Goal: Task Accomplishment & Management: Use online tool/utility

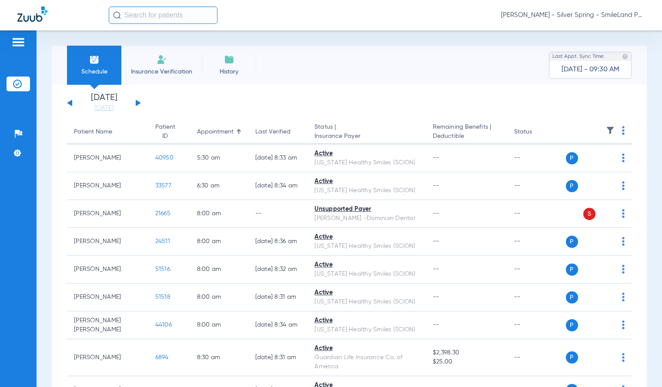
click at [417, 0] on div "Reza Beheshti - Silver Spring - SmileLand PD" at bounding box center [331, 15] width 662 height 30
click at [86, 108] on link "[DATE]" at bounding box center [104, 108] width 52 height 9
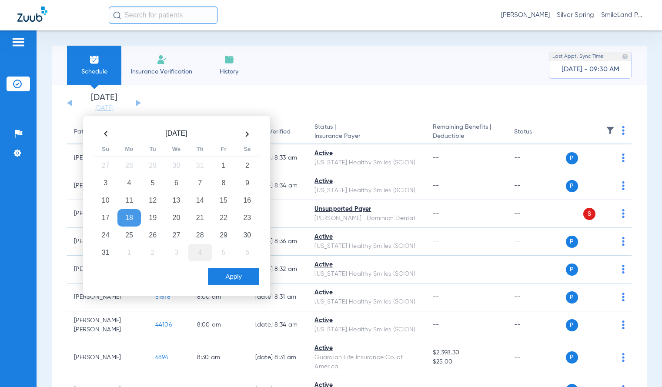
click at [203, 249] on td "4" at bounding box center [199, 252] width 23 height 17
click at [155, 221] on td "23" at bounding box center [152, 217] width 23 height 17
click at [248, 283] on button "Apply" at bounding box center [233, 276] width 51 height 17
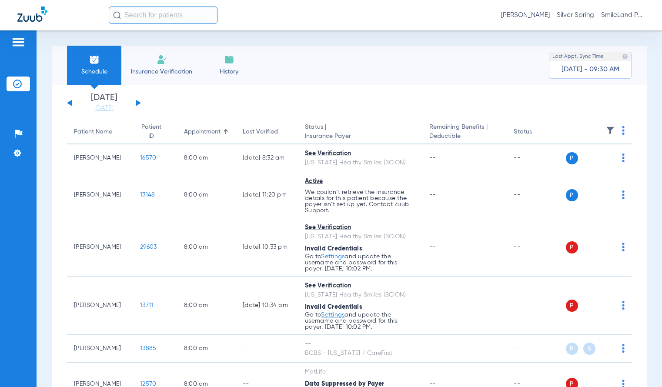
click at [37, 93] on div "Schedule Insurance Verification History Last Appt. Sync Time: Today - 09:30 AM …" at bounding box center [349, 208] width 625 height 356
click at [105, 110] on link "[DATE]" at bounding box center [104, 108] width 52 height 9
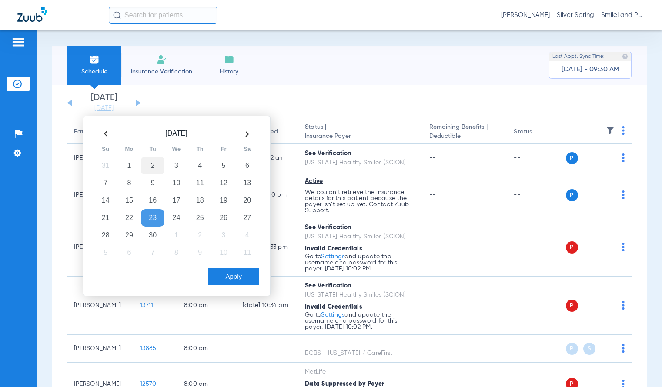
click at [157, 164] on td "2" at bounding box center [152, 165] width 23 height 17
click at [222, 271] on button "Apply" at bounding box center [233, 276] width 51 height 17
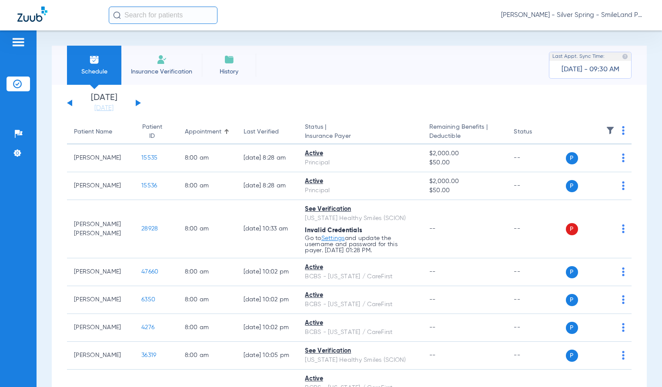
drag, startPoint x: 638, startPoint y: 175, endPoint x: 618, endPoint y: 102, distance: 75.8
click at [598, 23] on div "Reza Beheshti - Silver Spring - SmileLand PD" at bounding box center [376, 15] width 535 height 17
click at [600, 18] on span "Reza Beheshti - Silver Spring - SmileLand PD" at bounding box center [572, 15] width 143 height 9
click at [600, 30] on span "Account Selection" at bounding box center [611, 31] width 49 height 6
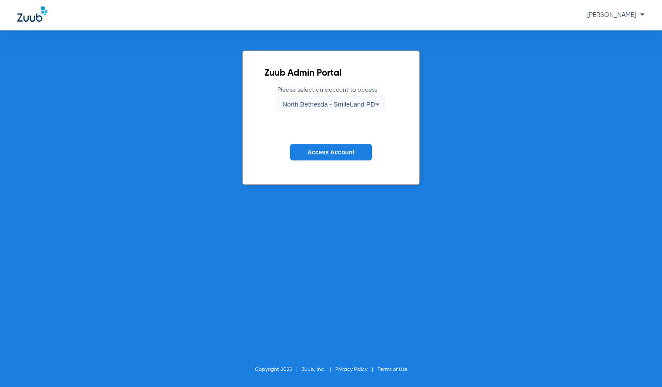
click at [361, 108] on span "North Bethesda - SmileLand PD" at bounding box center [328, 103] width 93 height 7
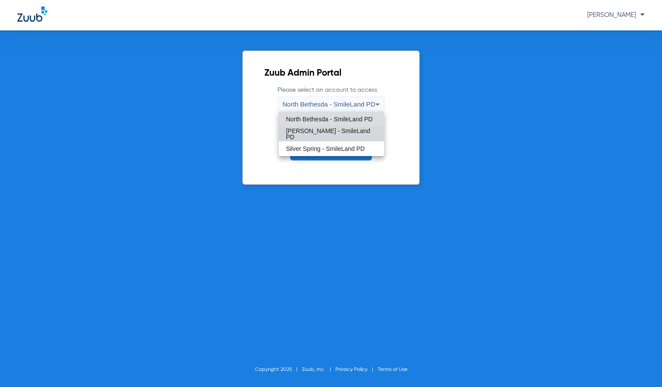
click at [336, 132] on span "Shady Grove - SmileLand PD" at bounding box center [331, 134] width 91 height 12
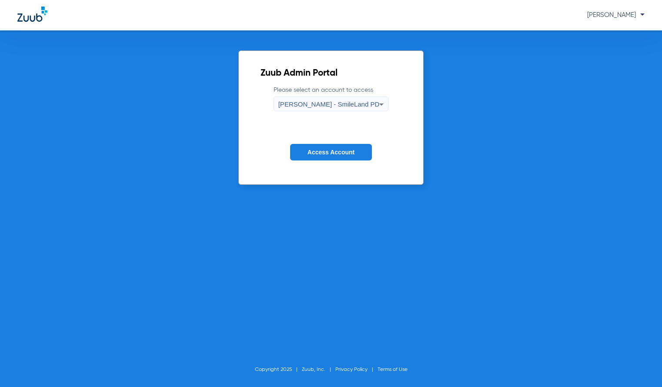
click at [339, 143] on form "Please select an account to access Shady Grove - SmileLand PD Access Account" at bounding box center [330, 130] width 141 height 88
click at [340, 147] on button "Access Account" at bounding box center [331, 152] width 82 height 17
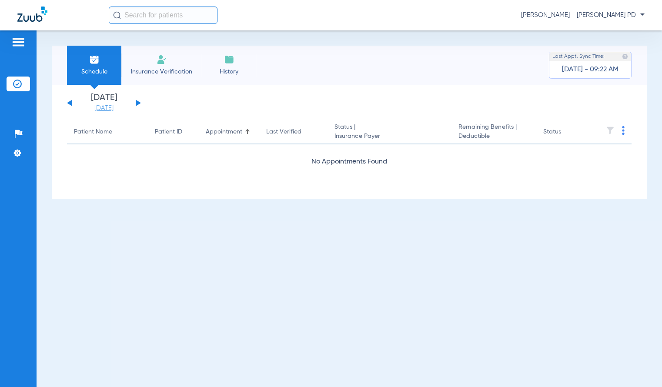
click at [111, 111] on link "[DATE]" at bounding box center [104, 108] width 52 height 9
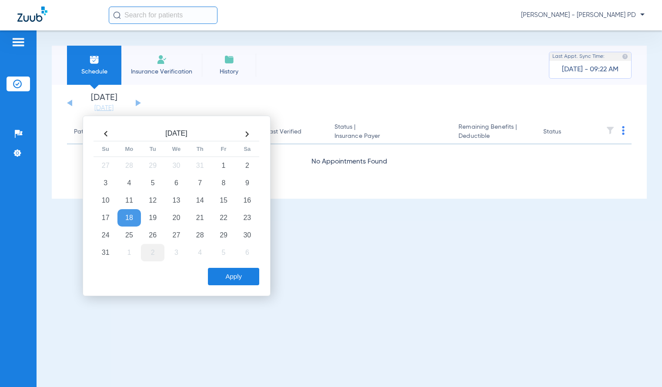
click at [150, 252] on td "2" at bounding box center [152, 252] width 23 height 17
click at [229, 279] on button "Apply" at bounding box center [233, 276] width 51 height 17
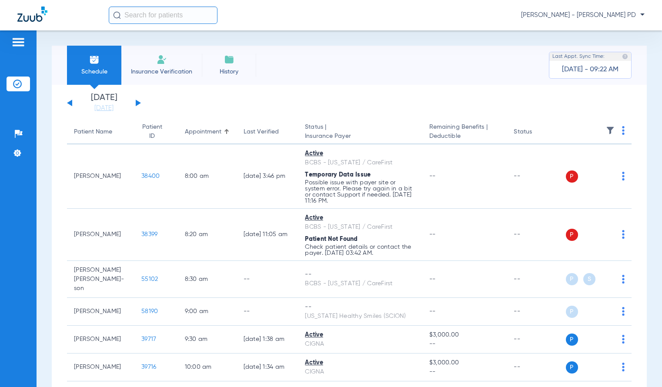
click at [611, 133] on th at bounding box center [598, 132] width 66 height 24
click at [618, 135] on th at bounding box center [598, 132] width 66 height 24
click at [622, 133] on img at bounding box center [623, 130] width 3 height 9
drag, startPoint x: 596, startPoint y: 152, endPoint x: 596, endPoint y: 165, distance: 13.0
click at [596, 165] on div "Download All PDFs Verify All Verify All Primary Verify All Secondary" at bounding box center [583, 174] width 68 height 70
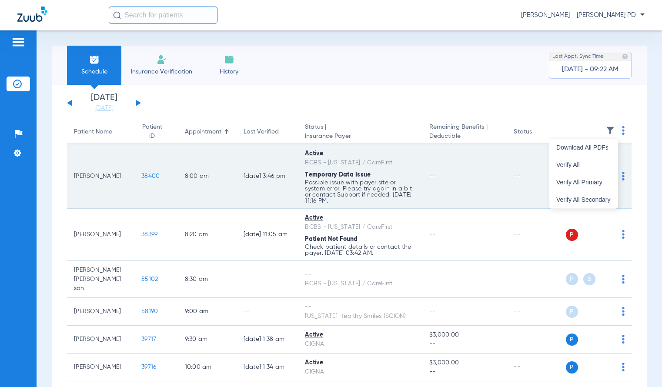
click at [596, 165] on td "P S" at bounding box center [598, 176] width 66 height 64
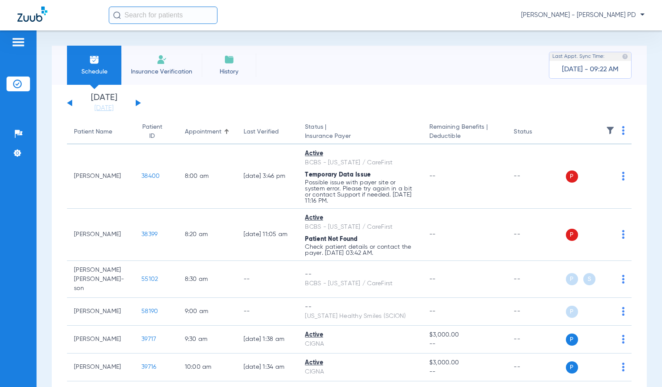
click at [619, 128] on th at bounding box center [598, 132] width 66 height 24
click at [622, 133] on img at bounding box center [623, 130] width 3 height 9
click at [602, 167] on span "Verify All" at bounding box center [583, 165] width 54 height 6
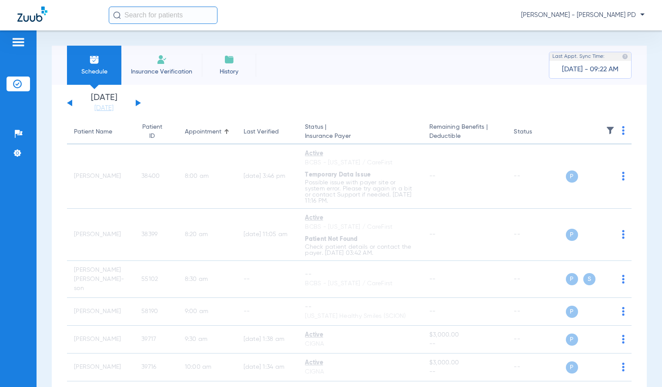
click at [393, 3] on div "Reza Beheshti - Shady Grove - SmileLand PD" at bounding box center [331, 15] width 662 height 30
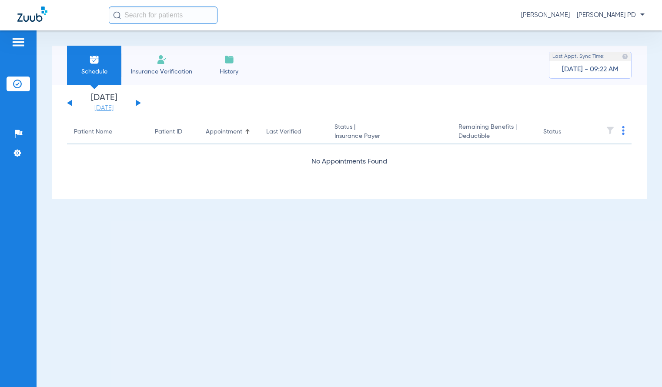
click at [109, 106] on link "[DATE]" at bounding box center [104, 108] width 52 height 9
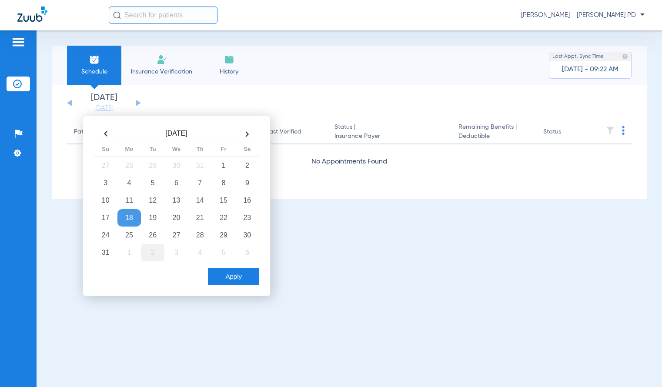
click at [157, 247] on td "2" at bounding box center [152, 252] width 23 height 17
click at [222, 271] on button "Apply" at bounding box center [233, 276] width 51 height 17
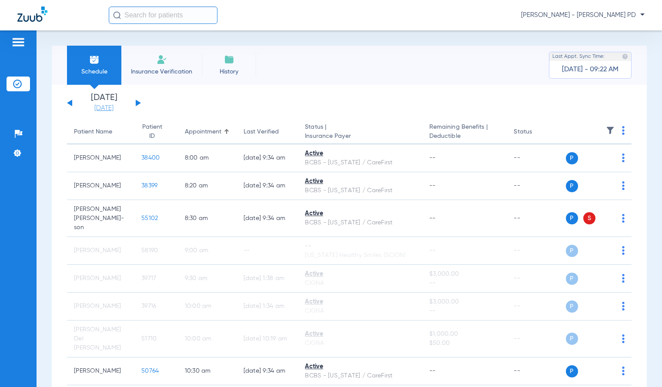
click at [107, 106] on link "[DATE]" at bounding box center [104, 108] width 52 height 9
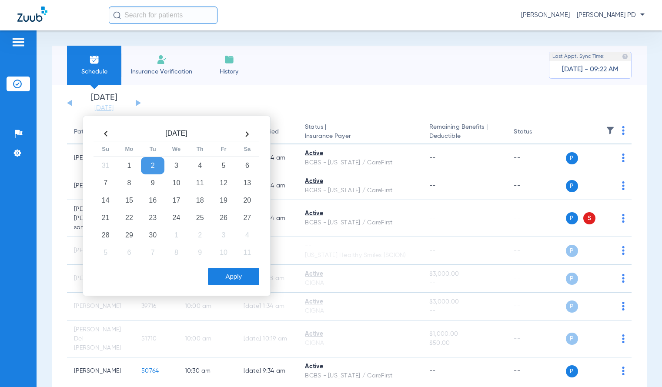
drag, startPoint x: 645, startPoint y: 83, endPoint x: 629, endPoint y: 91, distance: 17.1
click at [645, 83] on div "Schedule Insurance Verification History Last Appt. Sync Time: Today - 09:22 AM …" at bounding box center [349, 208] width 625 height 356
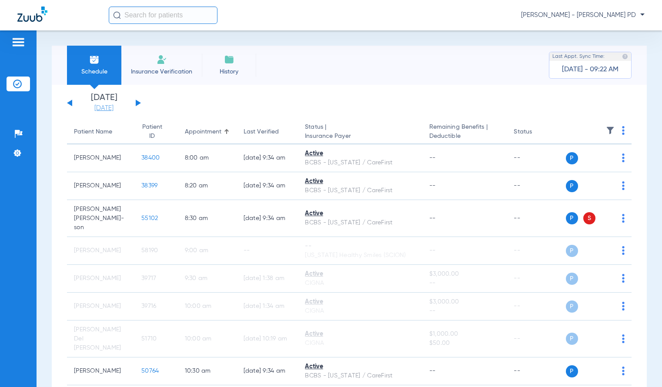
click at [117, 111] on link "[DATE]" at bounding box center [104, 108] width 52 height 9
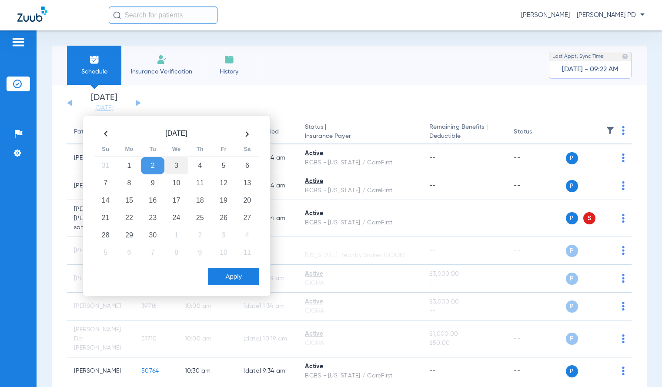
click at [177, 167] on td "3" at bounding box center [175, 165] width 23 height 17
click at [231, 271] on button "Apply" at bounding box center [233, 276] width 51 height 17
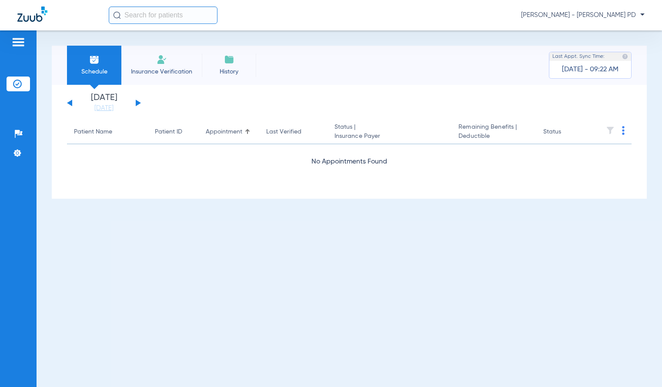
click at [605, 16] on span "Reza Beheshti - Shady Grove - SmileLand PD" at bounding box center [582, 15] width 123 height 9
click at [602, 29] on span "Account Selection" at bounding box center [611, 31] width 49 height 6
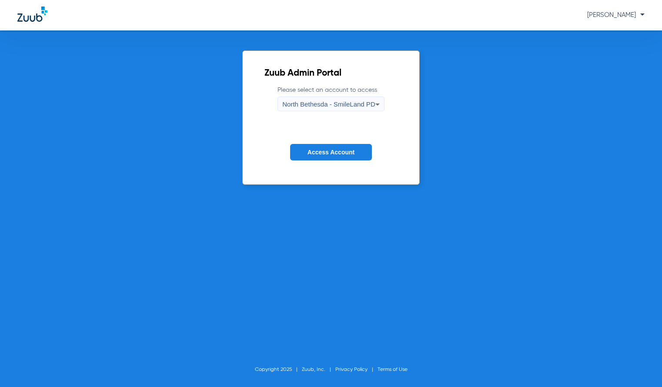
click at [356, 97] on div "North Bethesda - SmileLand PD" at bounding box center [328, 104] width 93 height 15
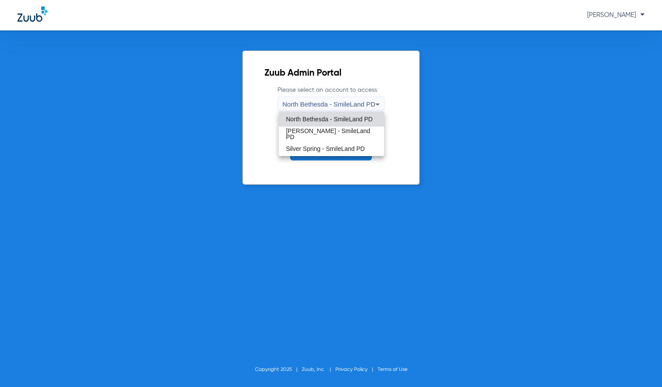
click at [266, 141] on div at bounding box center [331, 193] width 662 height 387
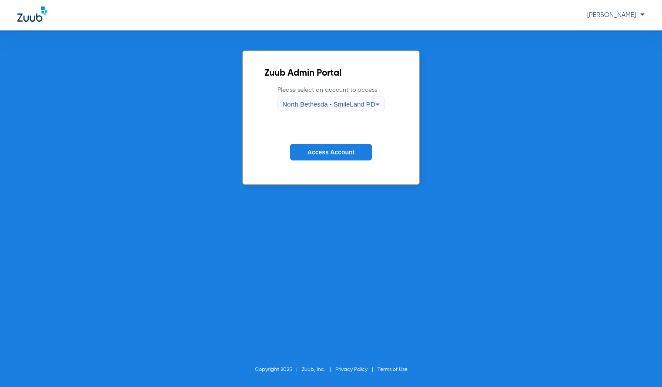
click at [319, 153] on span "Access Account" at bounding box center [330, 152] width 47 height 7
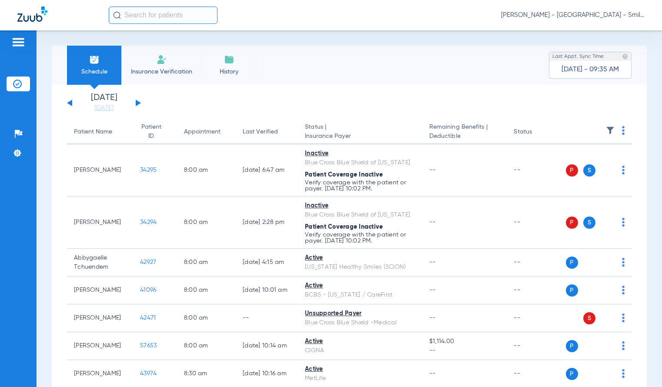
click at [108, 111] on link "[DATE]" at bounding box center [104, 108] width 52 height 9
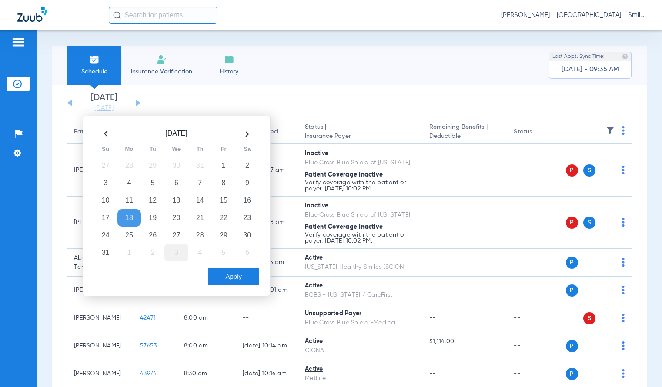
click at [180, 249] on td "3" at bounding box center [175, 252] width 23 height 17
click at [234, 284] on button "Apply" at bounding box center [233, 276] width 51 height 17
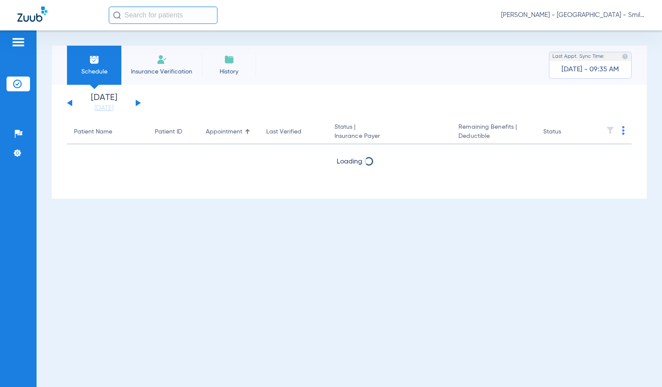
click at [622, 132] on th at bounding box center [613, 132] width 37 height 24
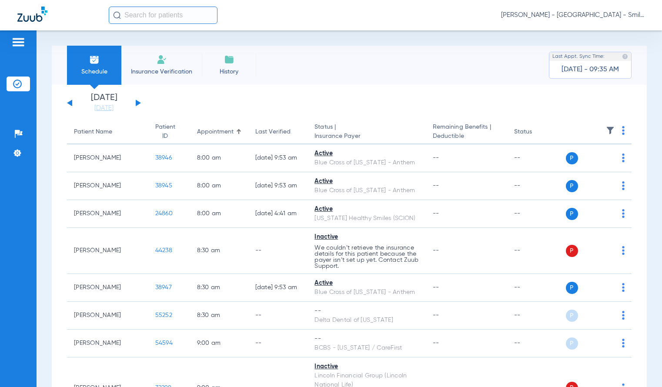
click at [622, 132] on img at bounding box center [623, 130] width 3 height 9
drag, startPoint x: 587, startPoint y: 166, endPoint x: 384, endPoint y: 126, distance: 206.9
click at [586, 166] on span "Verify All" at bounding box center [583, 165] width 54 height 6
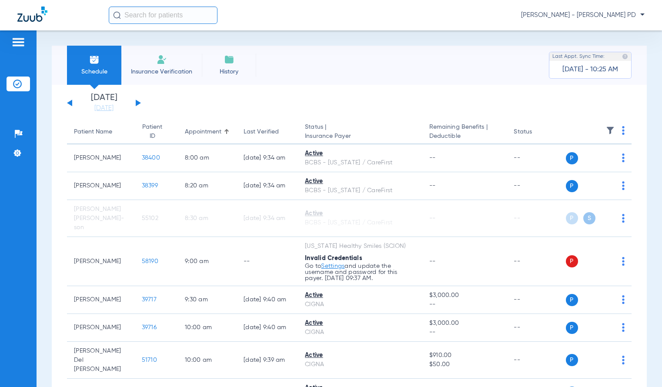
click at [634, 48] on div "Schedule Insurance Verification History Last Appt. Sync Time: Today - 10:25 AM" at bounding box center [349, 65] width 595 height 39
click at [644, 109] on div "Schedule Insurance Verification History Last Appt. Sync Time: Today - 10:25 AM …" at bounding box center [349, 208] width 625 height 356
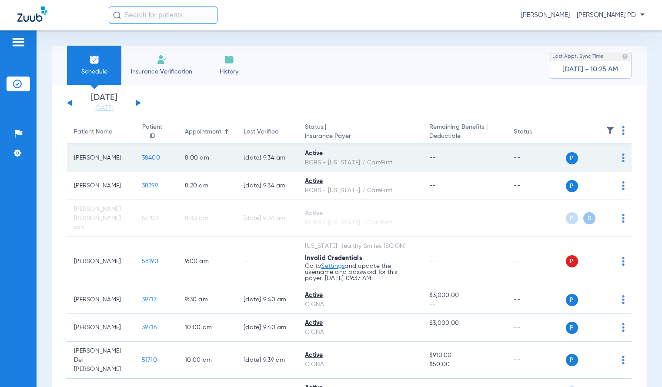
click at [142, 159] on span "38400" at bounding box center [151, 158] width 18 height 6
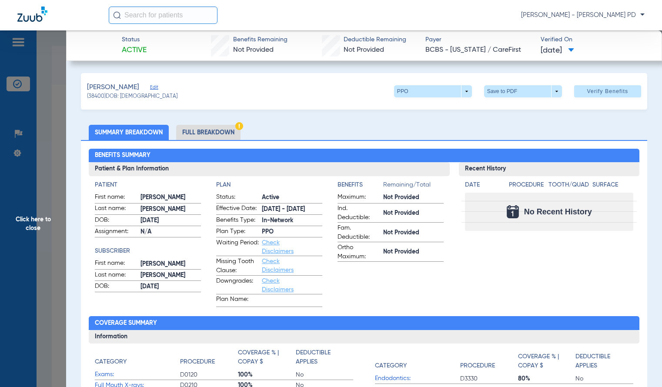
click at [58, 150] on span "Click here to close" at bounding box center [33, 223] width 66 height 387
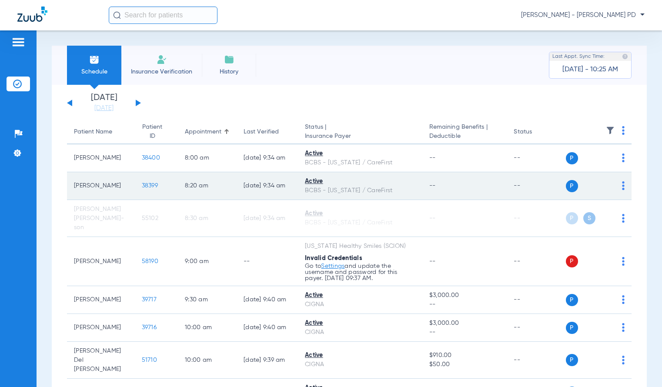
click at [142, 186] on span "38399" at bounding box center [150, 186] width 16 height 6
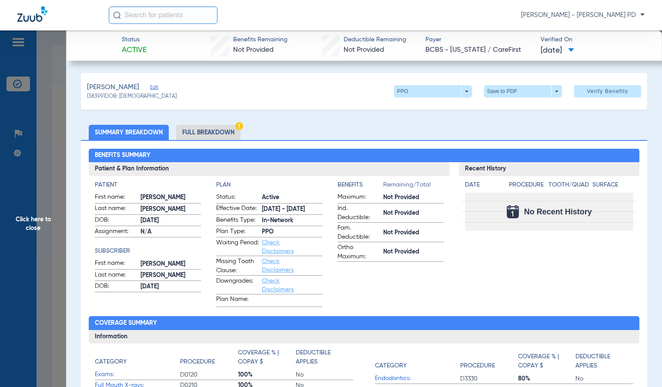
click at [56, 69] on span "Click here to close" at bounding box center [33, 223] width 66 height 387
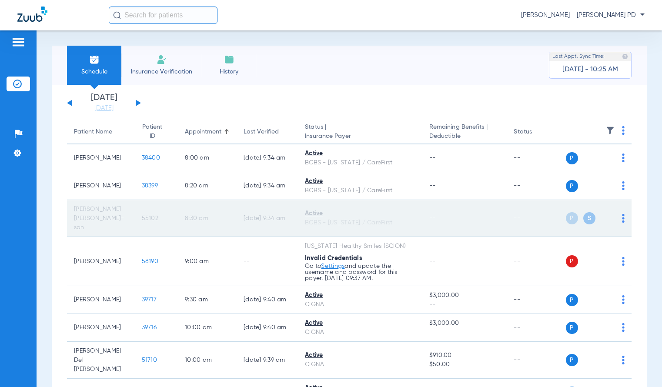
click at [138, 218] on td "55102" at bounding box center [156, 218] width 43 height 37
click at [142, 216] on span "55102" at bounding box center [150, 218] width 17 height 6
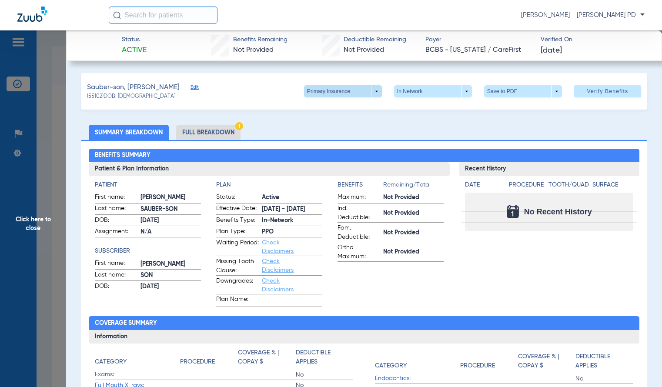
click at [341, 93] on span at bounding box center [342, 91] width 21 height 21
click at [254, 105] on div at bounding box center [331, 193] width 662 height 387
drag, startPoint x: 629, startPoint y: 115, endPoint x: 622, endPoint y: 120, distance: 8.2
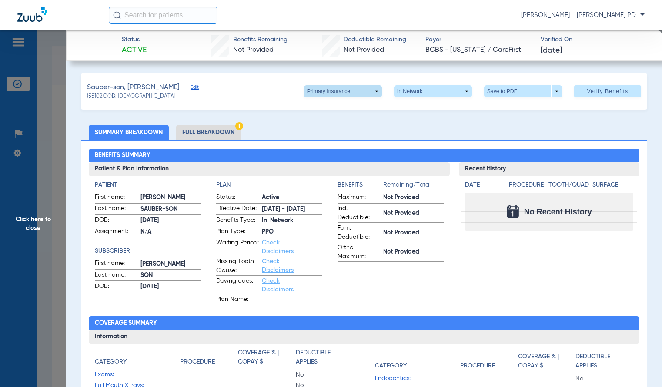
click at [342, 91] on span at bounding box center [342, 91] width 21 height 21
click at [343, 123] on span "Secondary Insurance" at bounding box center [333, 126] width 57 height 6
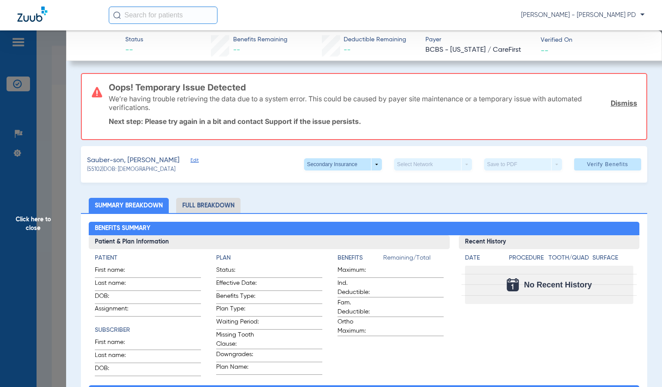
drag, startPoint x: 648, startPoint y: 140, endPoint x: 590, endPoint y: 56, distance: 102.7
click at [34, 197] on span "Click here to close" at bounding box center [33, 223] width 66 height 387
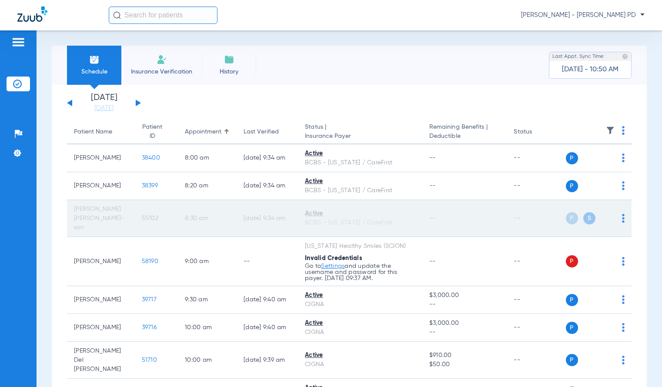
click at [142, 215] on span "55102" at bounding box center [150, 218] width 17 height 6
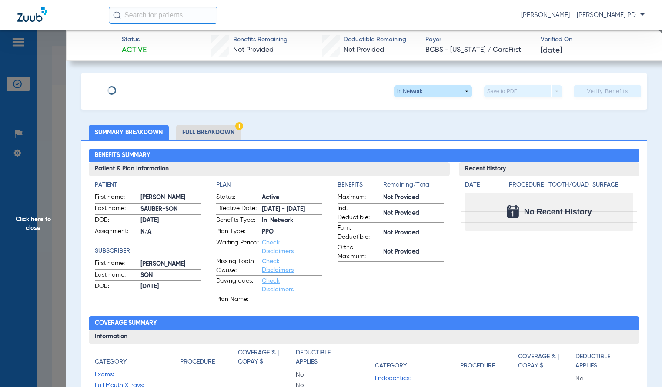
click at [129, 134] on li "Summary Breakdown" at bounding box center [129, 132] width 80 height 15
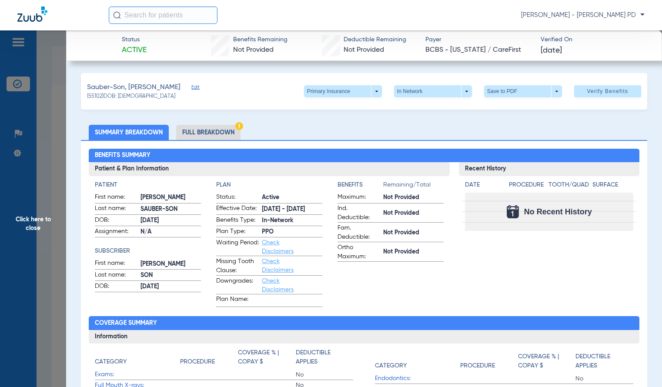
click at [50, 118] on span "Click here to close" at bounding box center [33, 223] width 66 height 387
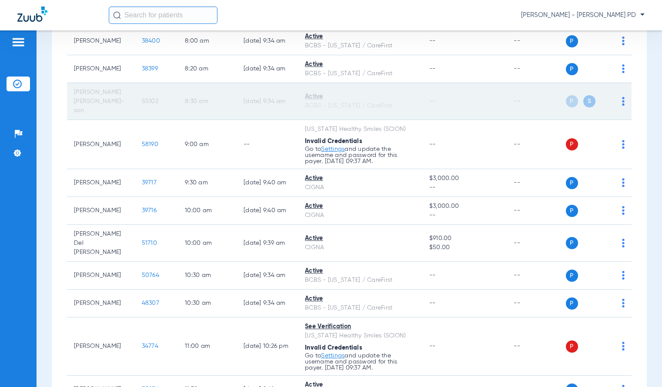
scroll to position [130, 0]
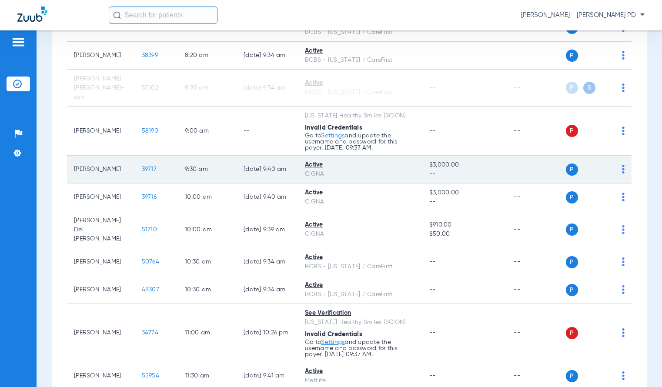
click at [142, 166] on span "39717" at bounding box center [149, 169] width 15 height 6
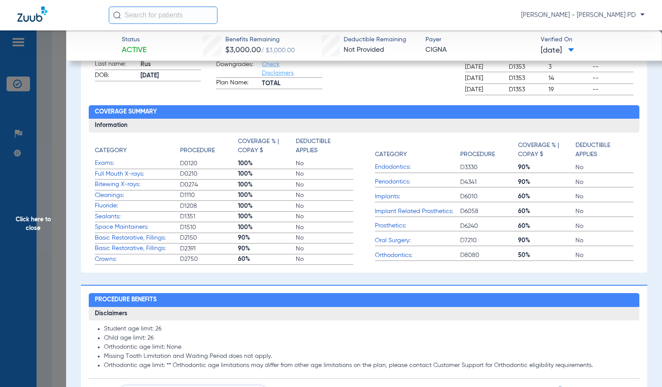
scroll to position [0, 0]
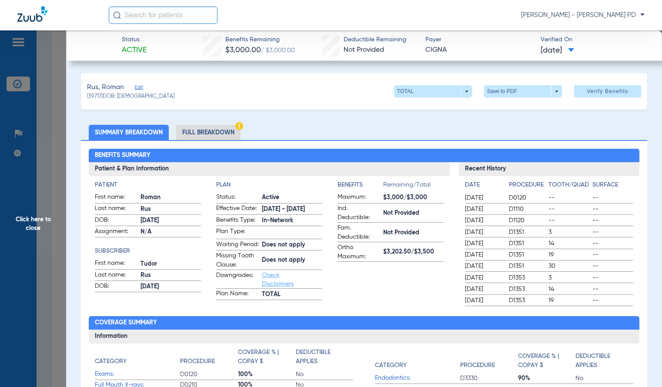
drag, startPoint x: 646, startPoint y: 283, endPoint x: 634, endPoint y: 274, distance: 14.6
click at [36, 180] on span "Click here to close" at bounding box center [33, 223] width 66 height 387
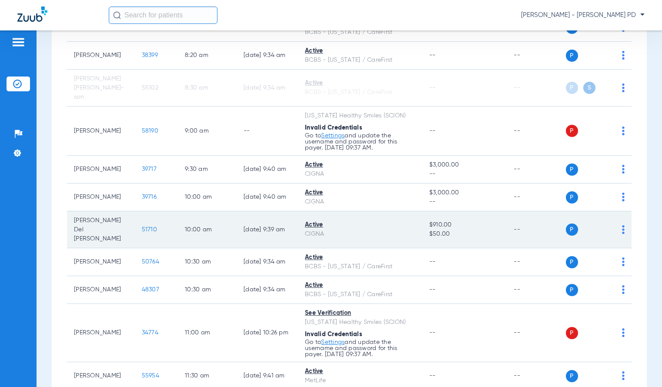
click at [143, 226] on span "51710" at bounding box center [149, 229] width 15 height 6
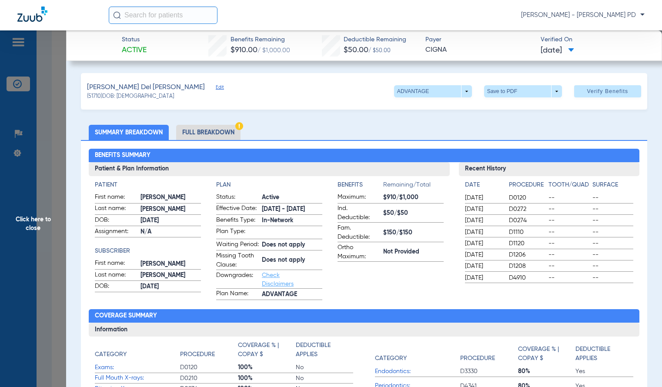
click at [57, 166] on span "Click here to close" at bounding box center [33, 223] width 66 height 387
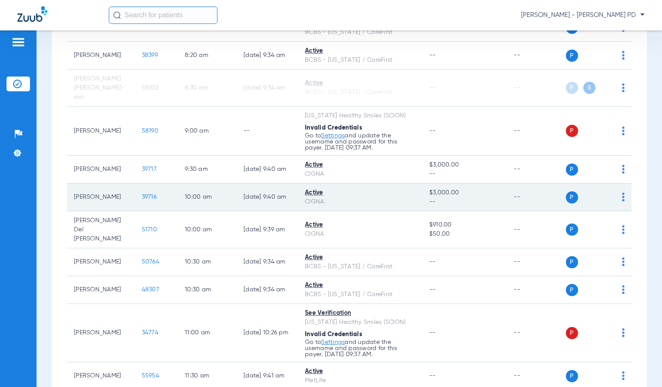
click at [142, 194] on span "39716" at bounding box center [149, 197] width 15 height 6
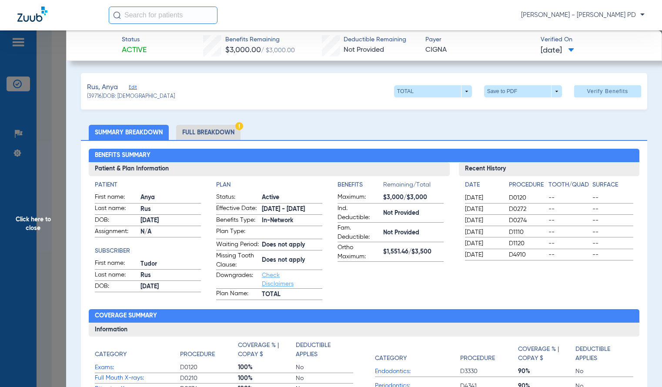
drag, startPoint x: 636, startPoint y: 47, endPoint x: 536, endPoint y: 102, distance: 114.0
click at [636, 47] on app-verified-on-section "Verified On 08/18/2025" at bounding box center [593, 45] width 107 height 20
drag, startPoint x: 41, startPoint y: 160, endPoint x: 47, endPoint y: 166, distance: 8.0
click at [41, 161] on span "Click here to close" at bounding box center [33, 223] width 66 height 387
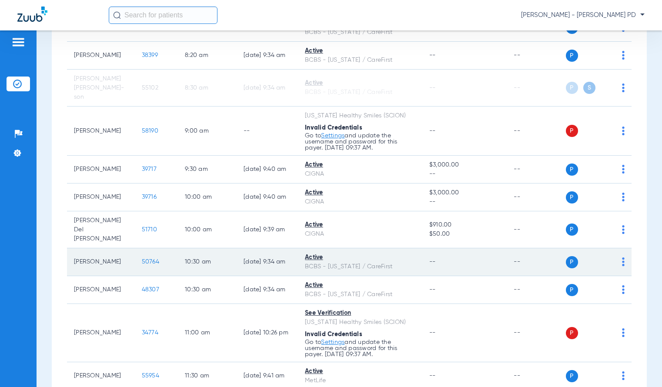
click at [144, 249] on td "50764" at bounding box center [156, 262] width 43 height 28
click at [142, 259] on span "50764" at bounding box center [150, 262] width 17 height 6
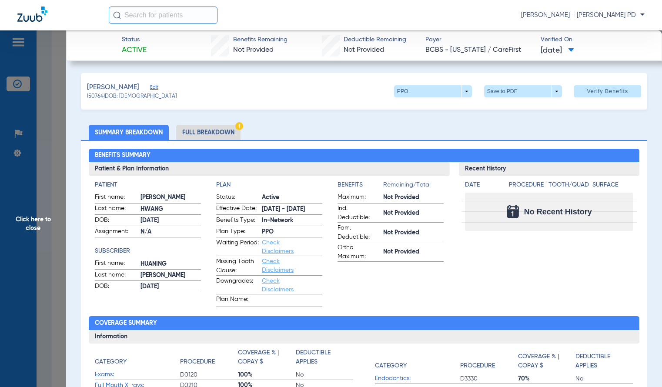
click at [637, 201] on div "Benefits Summary Patient & Plan Information Patient First name: JOHN Last name:…" at bounding box center [363, 311] width 565 height 343
click at [37, 163] on span "Click here to close" at bounding box center [33, 223] width 66 height 387
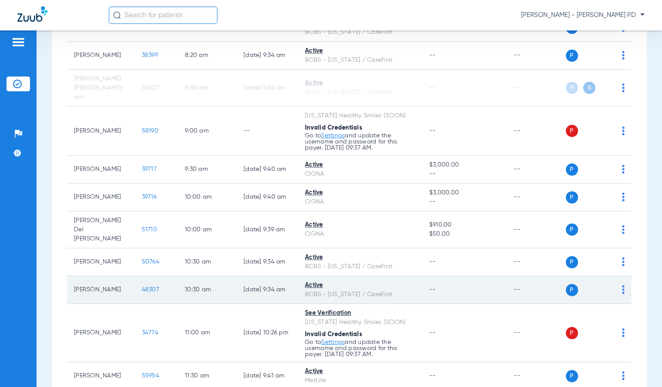
click at [145, 286] on span "48307" at bounding box center [150, 289] width 17 height 6
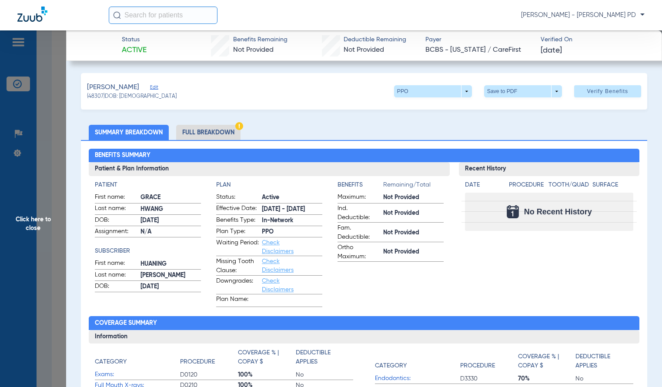
drag, startPoint x: 81, startPoint y: 93, endPoint x: 91, endPoint y: 77, distance: 18.7
click at [91, 77] on div "Hwang, Grace Edit (48307) DOB: 11/28/2021 PPO arrow_drop_down Save to PDF arrow…" at bounding box center [363, 91] width 565 height 37
click at [55, 161] on span "Click here to close" at bounding box center [33, 223] width 66 height 387
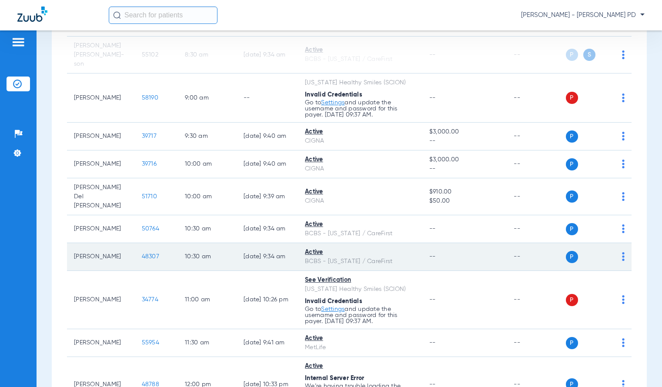
scroll to position [217, 0]
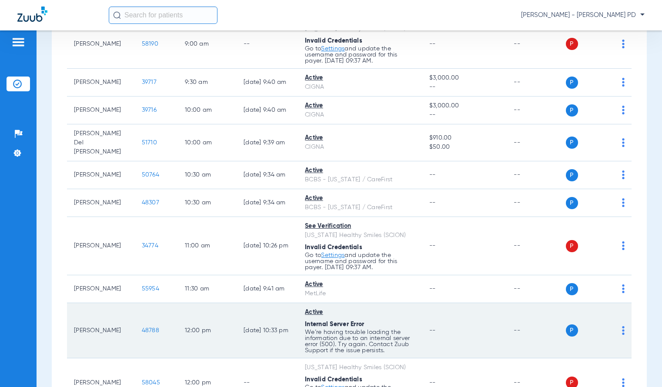
click at [142, 327] on span "48788" at bounding box center [150, 330] width 17 height 6
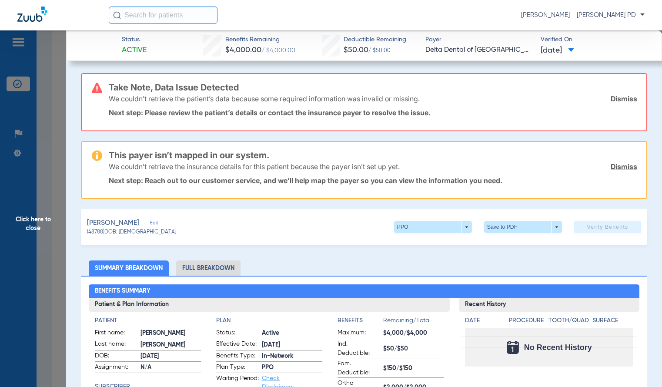
click at [57, 214] on span "Click here to close" at bounding box center [33, 223] width 66 height 387
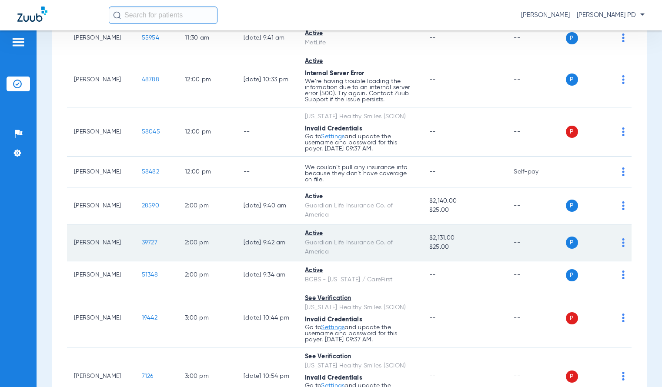
scroll to position [478, 0]
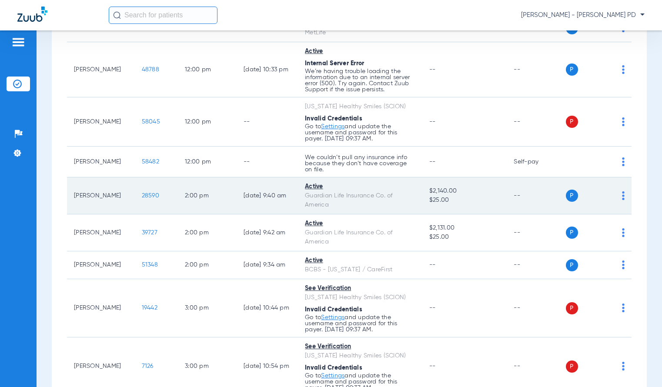
click at [144, 193] on span "28590" at bounding box center [150, 196] width 17 height 6
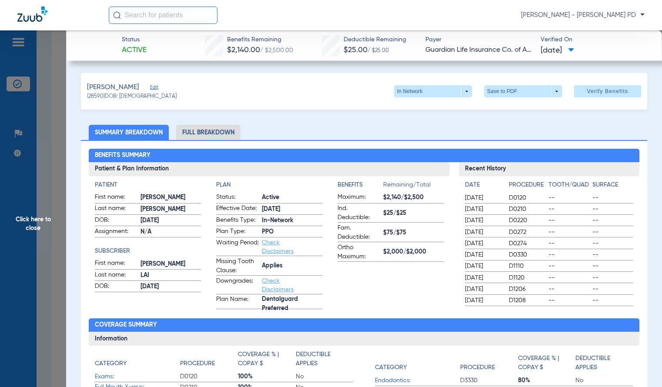
click at [640, 176] on div "Benefits Summary Patient & Plan Information Patient First name: TABITHA Last na…" at bounding box center [363, 313] width 565 height 346
click at [47, 134] on span "Click here to close" at bounding box center [33, 223] width 66 height 387
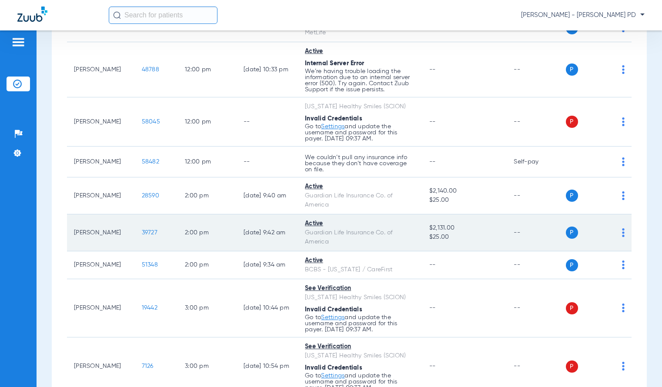
click at [142, 229] on span "39727" at bounding box center [150, 232] width 16 height 6
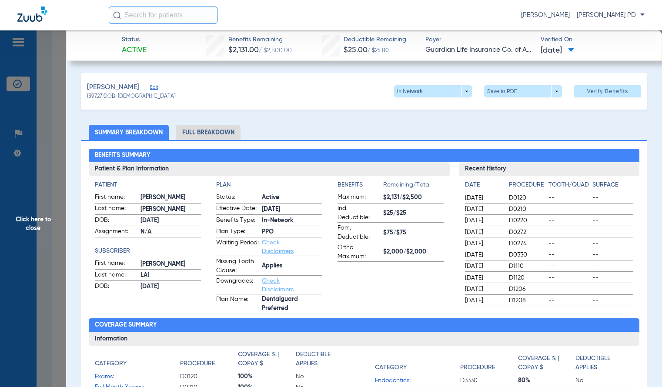
drag, startPoint x: 654, startPoint y: 187, endPoint x: 601, endPoint y: 196, distance: 53.8
click at [45, 173] on span "Click here to close" at bounding box center [33, 223] width 66 height 387
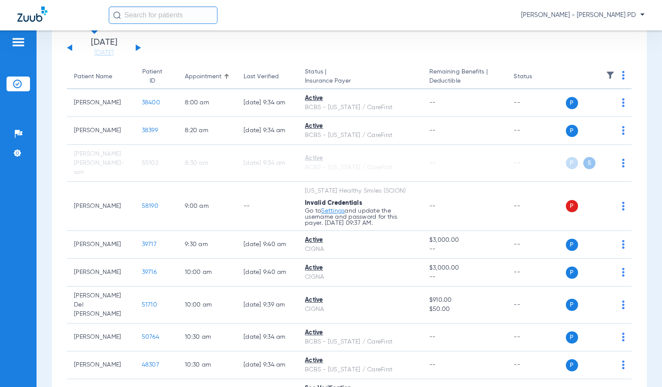
scroll to position [0, 0]
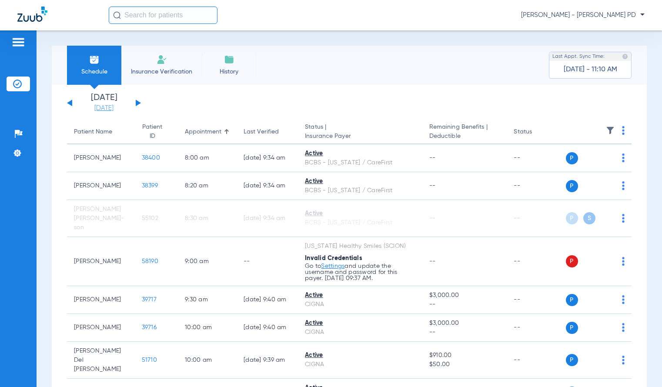
click at [114, 109] on link "[DATE]" at bounding box center [104, 108] width 52 height 9
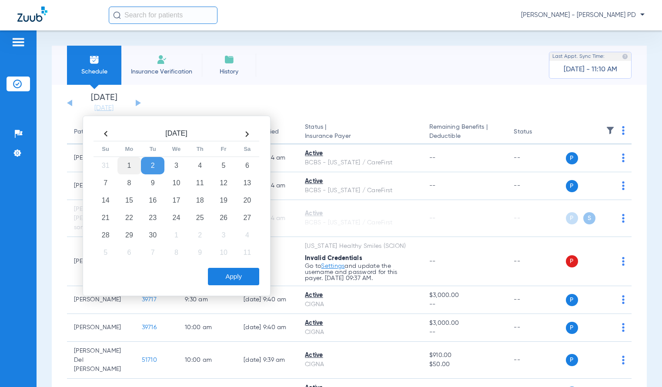
click at [134, 165] on td "1" at bounding box center [128, 165] width 23 height 17
click at [215, 276] on button "Apply" at bounding box center [233, 276] width 51 height 17
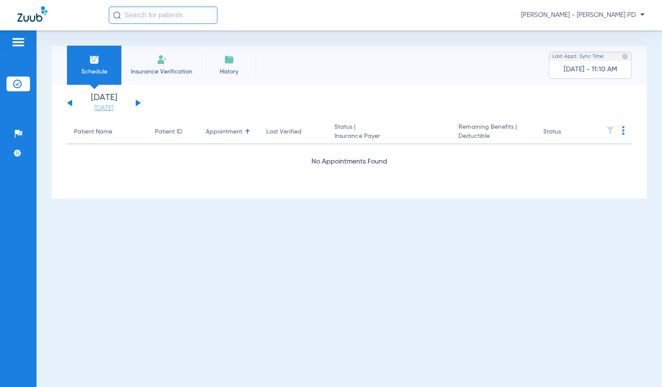
click at [99, 109] on link "[DATE]" at bounding box center [104, 108] width 52 height 9
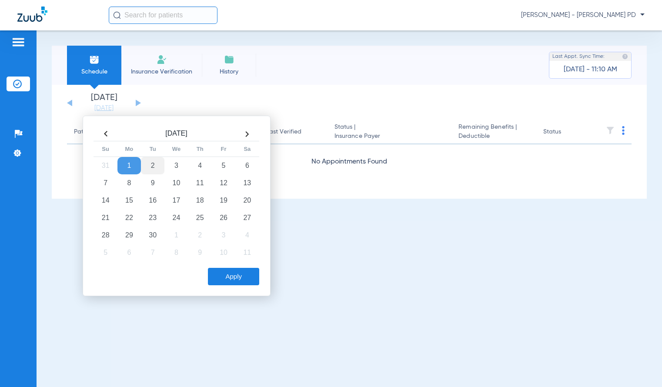
click at [161, 170] on td "2" at bounding box center [152, 165] width 23 height 17
click at [224, 272] on button "Apply" at bounding box center [233, 276] width 51 height 17
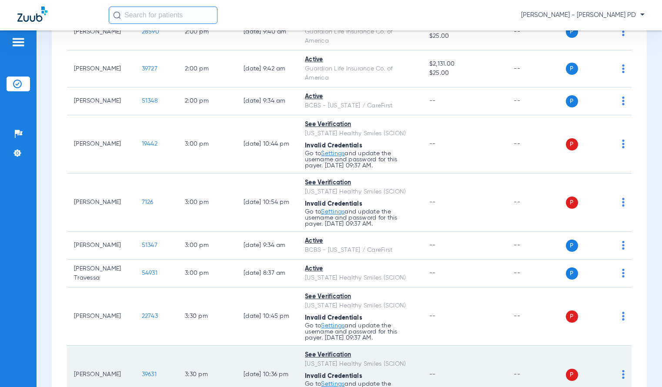
scroll to position [733, 0]
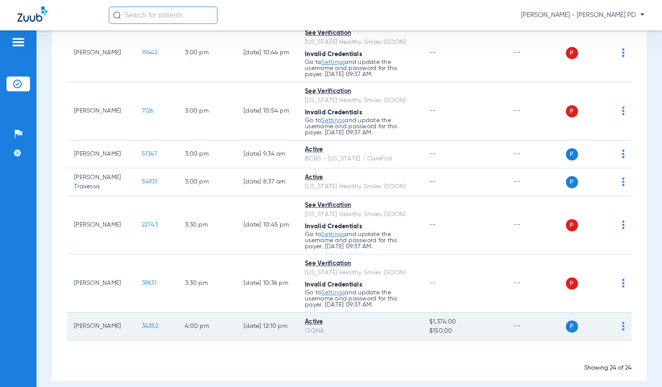
click at [142, 323] on span "34352" at bounding box center [150, 326] width 17 height 6
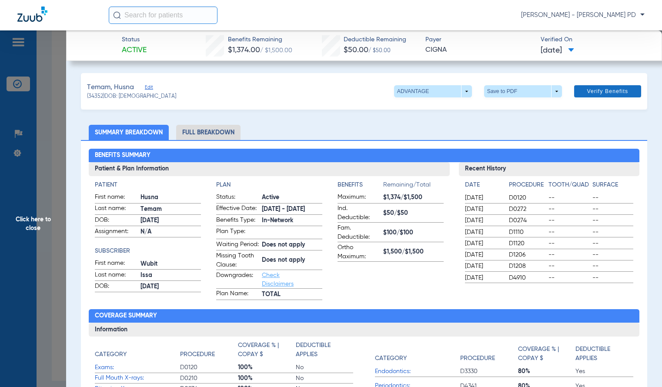
click at [587, 92] on span "Verify Benefits" at bounding box center [606, 91] width 41 height 7
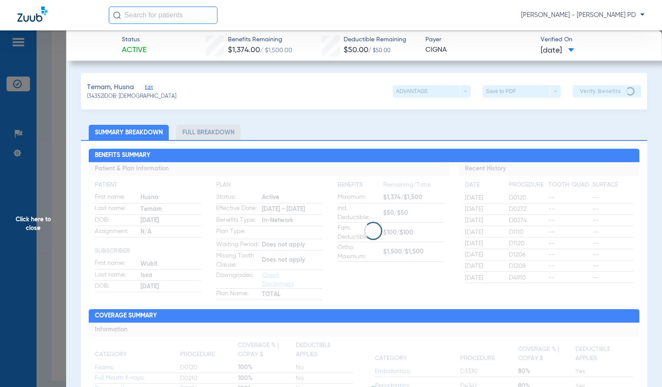
click at [37, 130] on span "Click here to close" at bounding box center [33, 223] width 66 height 387
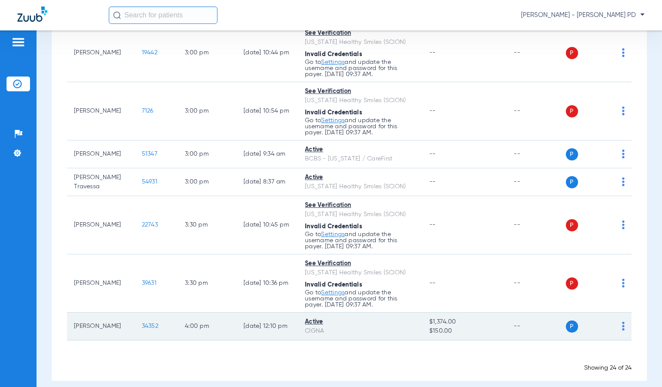
click at [622, 322] on img at bounding box center [623, 326] width 3 height 9
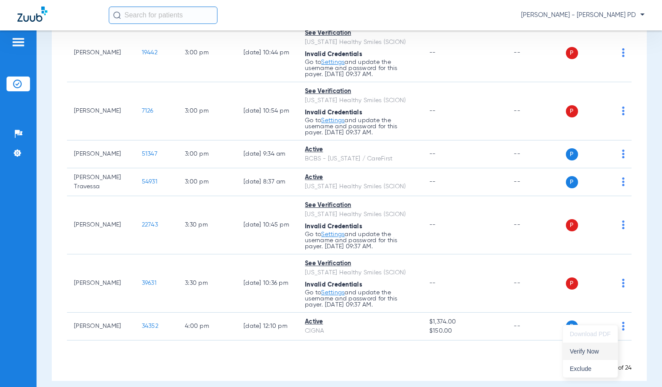
click at [603, 349] on span "Verify Now" at bounding box center [589, 351] width 41 height 6
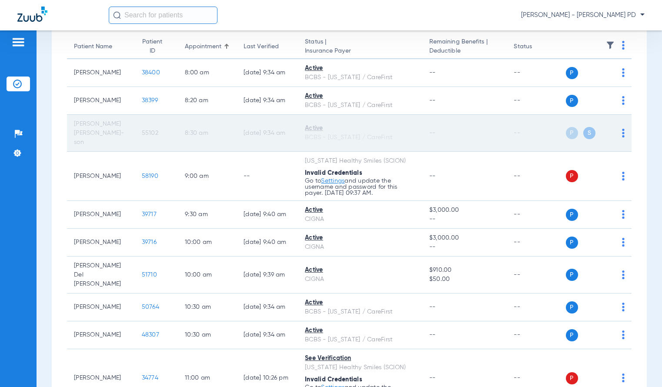
scroll to position [87, 0]
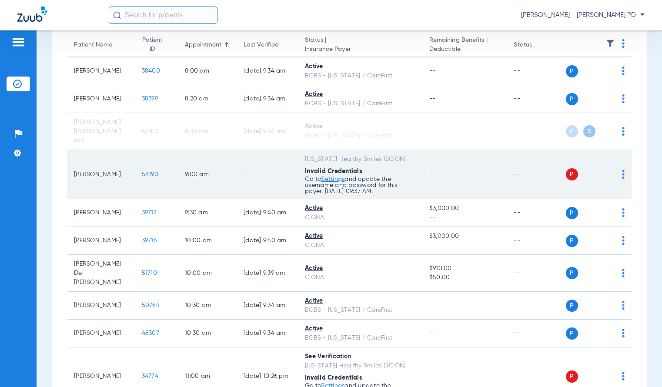
click at [142, 171] on span "58190" at bounding box center [150, 174] width 17 height 6
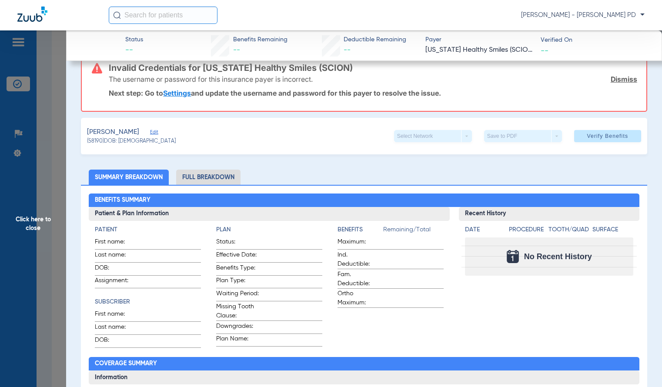
scroll to position [43, 0]
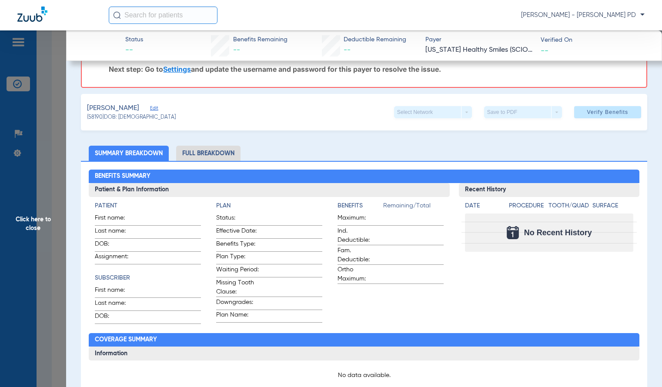
click at [41, 74] on span "Click here to close" at bounding box center [33, 223] width 66 height 387
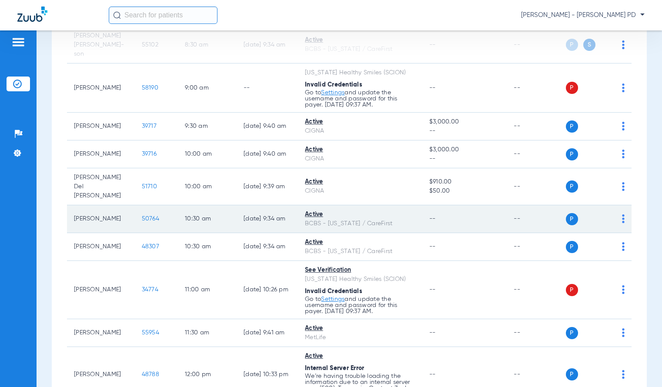
scroll to position [174, 0]
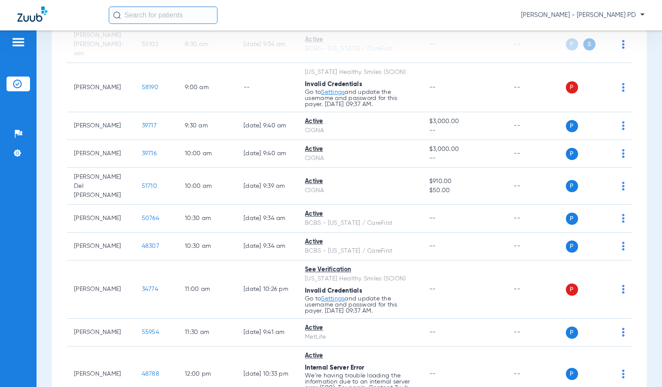
click at [648, 343] on div "Schedule Insurance Verification History Last Appt. Sync Time: Today - 11:24 AM …" at bounding box center [349, 208] width 625 height 356
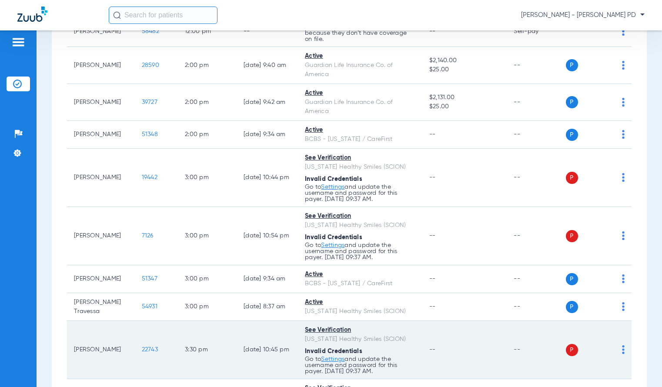
scroll to position [733, 0]
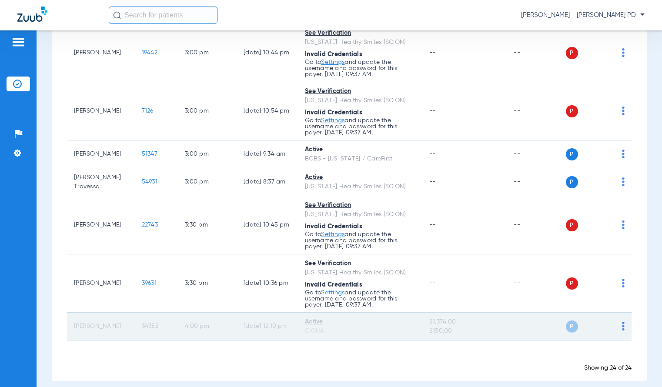
click at [142, 323] on span "34352" at bounding box center [150, 326] width 17 height 6
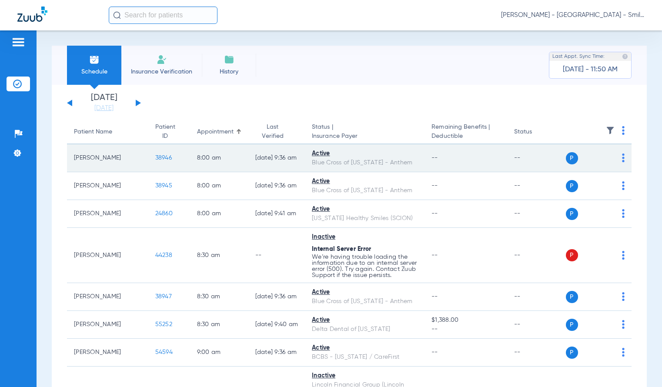
click at [155, 156] on span "38946" at bounding box center [163, 158] width 17 height 6
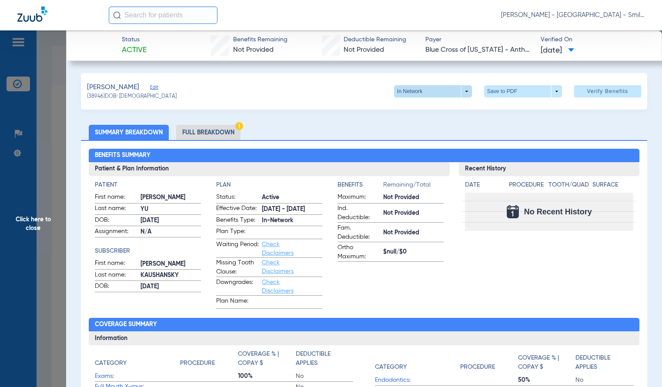
drag, startPoint x: 632, startPoint y: 138, endPoint x: 424, endPoint y: 85, distance: 214.9
click at [632, 138] on ul "Summary Breakdown Full Breakdown" at bounding box center [363, 132] width 565 height 15
drag, startPoint x: 67, startPoint y: 85, endPoint x: 51, endPoint y: 80, distance: 16.8
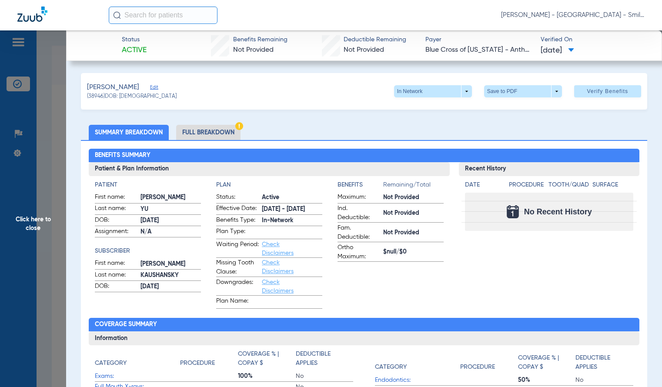
click at [51, 80] on span "Click here to close" at bounding box center [33, 223] width 66 height 387
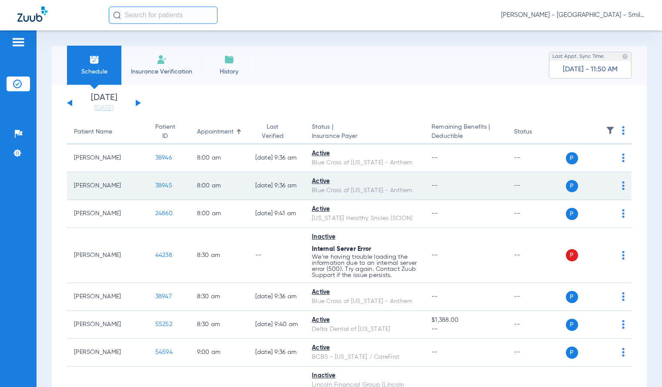
click at [155, 184] on span "38945" at bounding box center [163, 186] width 17 height 6
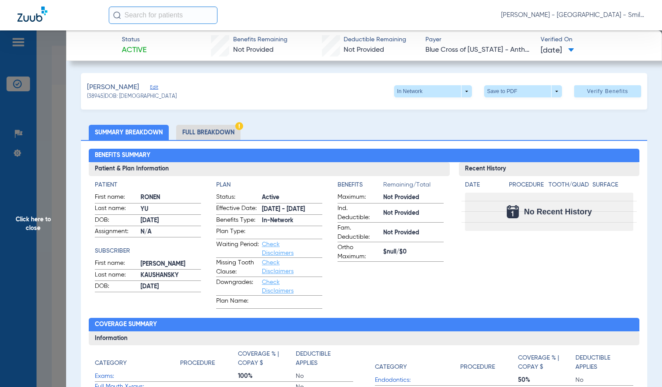
click at [53, 135] on span "Click here to close" at bounding box center [33, 223] width 66 height 387
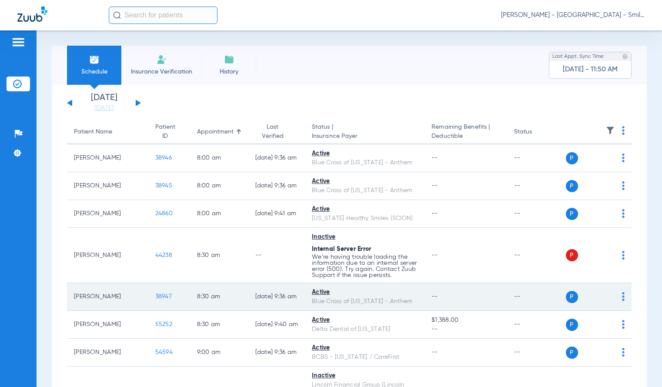
click at [157, 296] on td "38947" at bounding box center [169, 297] width 42 height 28
click at [150, 296] on td "38947" at bounding box center [169, 297] width 42 height 28
click at [149, 296] on td "38947" at bounding box center [169, 297] width 42 height 28
click at [155, 295] on span "38947" at bounding box center [163, 296] width 17 height 6
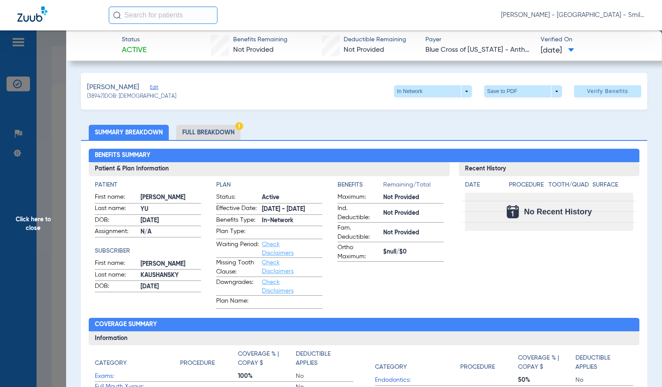
click at [62, 170] on span "Click here to close" at bounding box center [33, 223] width 66 height 387
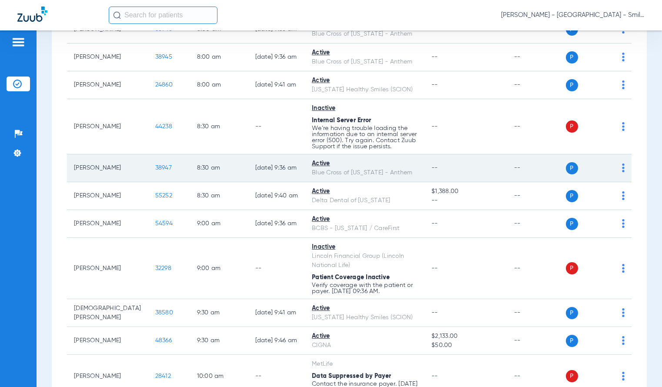
scroll to position [130, 0]
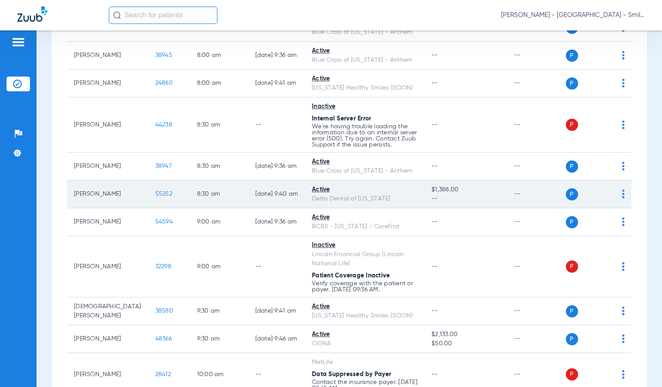
click at [155, 194] on span "55252" at bounding box center [163, 194] width 17 height 6
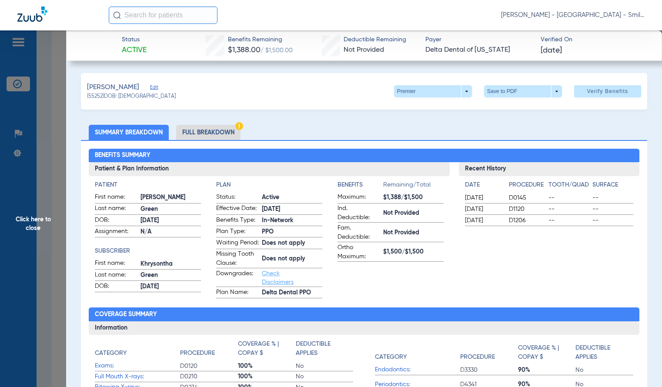
click at [52, 199] on span "Click here to close" at bounding box center [33, 223] width 66 height 387
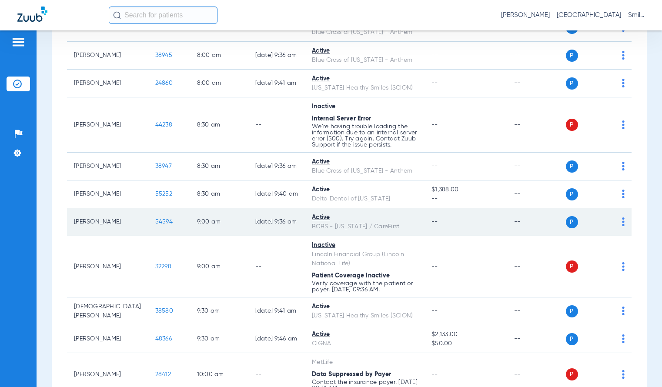
click at [155, 219] on span "54594" at bounding box center [163, 222] width 17 height 6
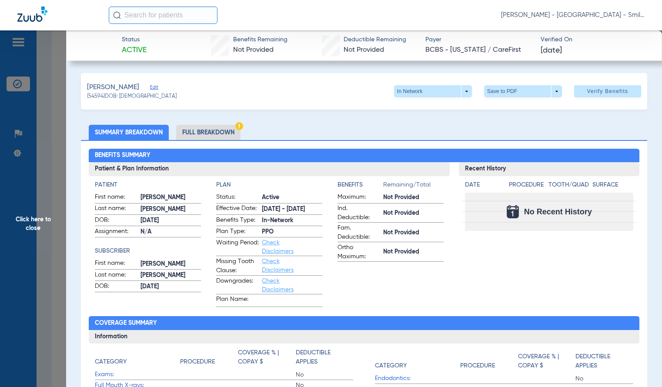
click at [62, 121] on span "Click here to close" at bounding box center [33, 223] width 66 height 387
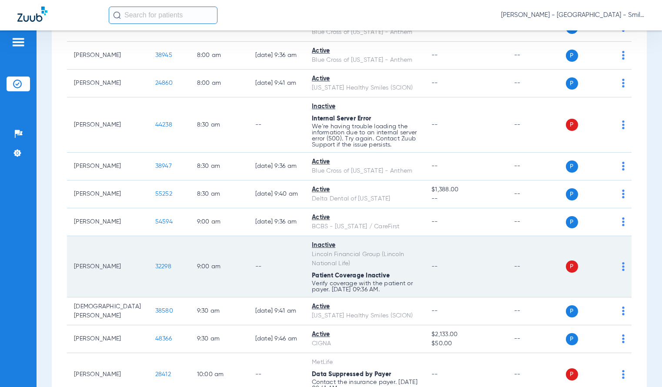
click at [148, 254] on td "32298" at bounding box center [169, 266] width 42 height 61
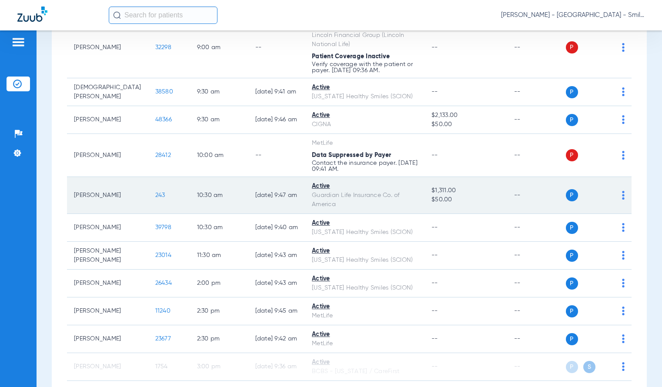
scroll to position [330, 0]
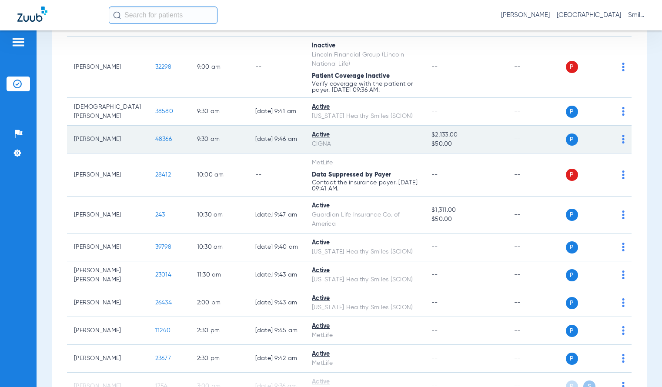
click at [155, 139] on span "48366" at bounding box center [163, 139] width 17 height 6
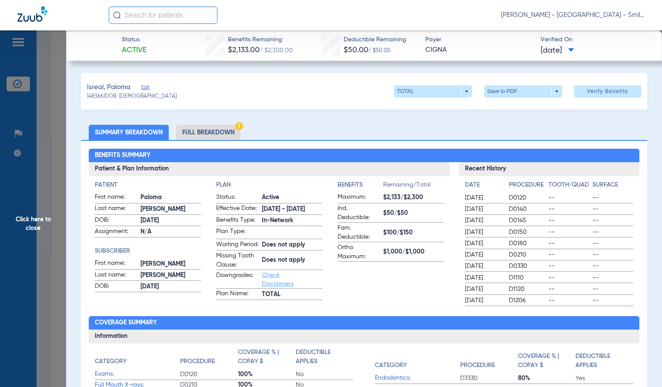
click at [56, 134] on span "Click here to close" at bounding box center [33, 223] width 66 height 387
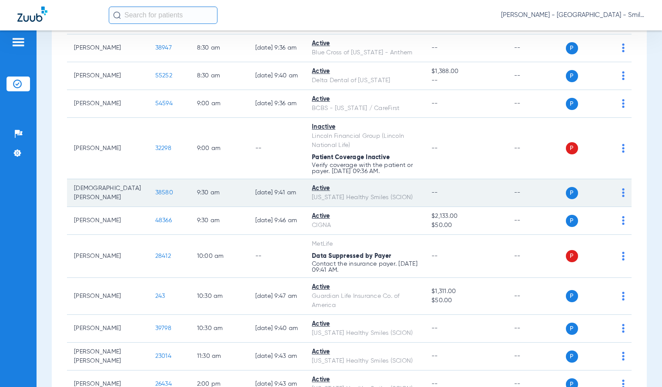
scroll to position [261, 0]
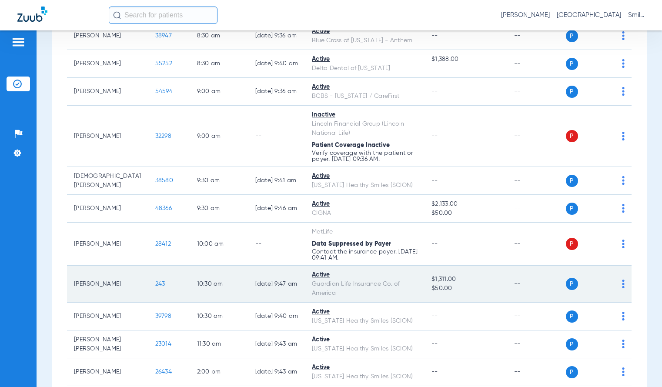
click at [155, 282] on span "243" at bounding box center [160, 284] width 10 height 6
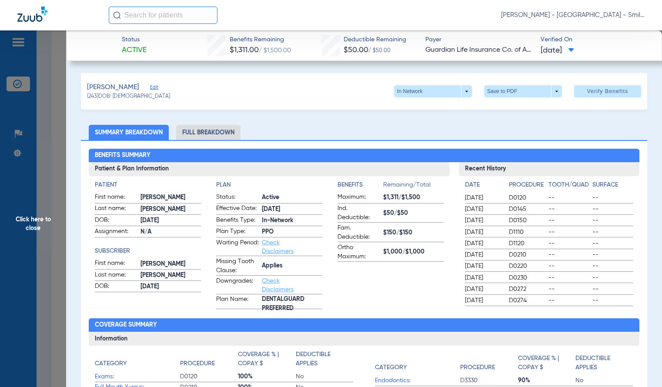
click at [43, 172] on span "Click here to close" at bounding box center [33, 223] width 66 height 387
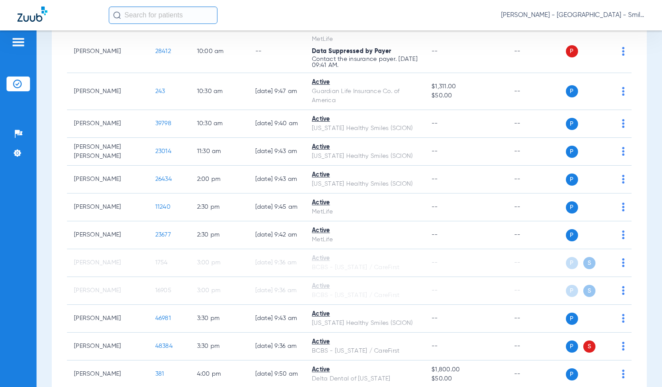
scroll to position [478, 0]
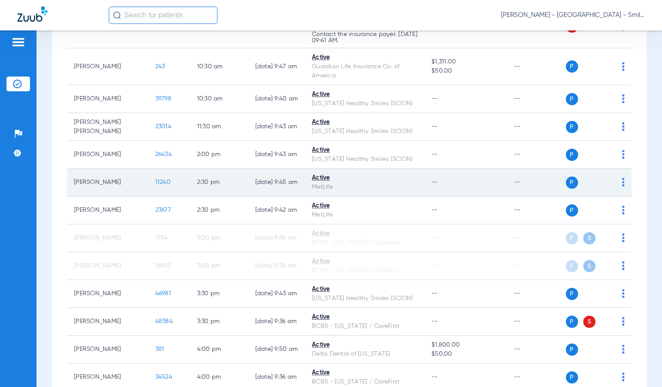
click at [155, 185] on span "11240" at bounding box center [162, 182] width 15 height 6
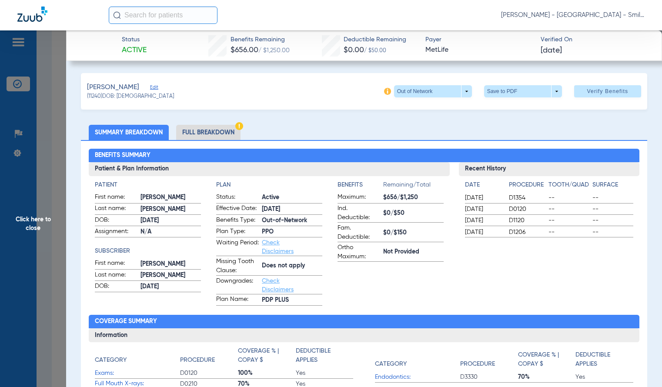
click at [59, 137] on span "Click here to close" at bounding box center [33, 223] width 66 height 387
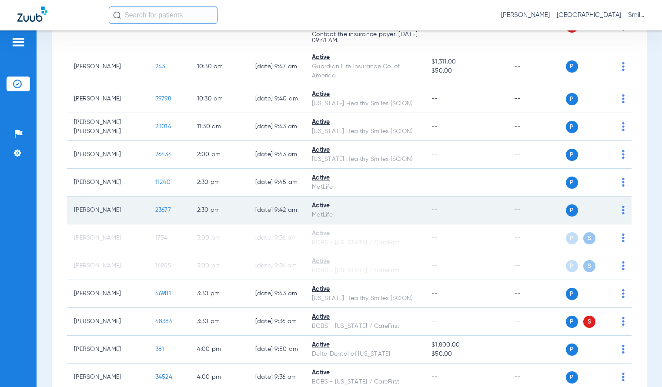
click at [155, 213] on span "23677" at bounding box center [163, 210] width 16 height 6
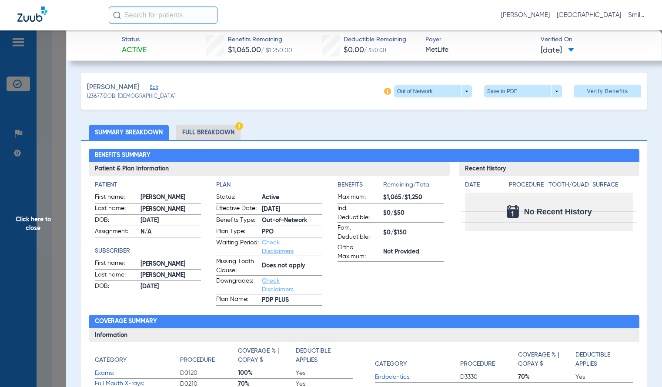
click at [0, 153] on html "[PERSON_NAME] - [GEOGRAPHIC_DATA] - SmileLand PD Patients Insurance Verificatio…" at bounding box center [331, 193] width 662 height 387
click at [33, 191] on span "Click here to close" at bounding box center [33, 223] width 66 height 387
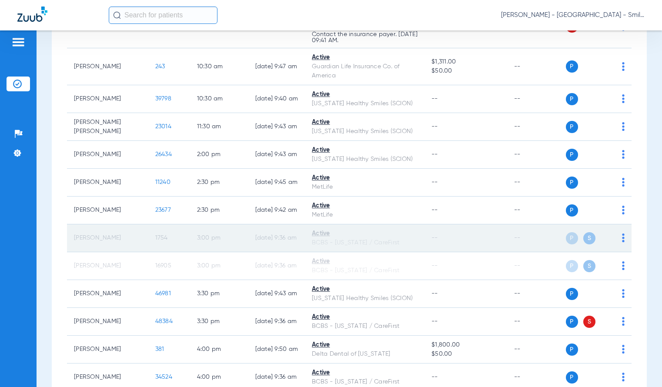
click at [155, 241] on span "1754" at bounding box center [161, 238] width 13 height 6
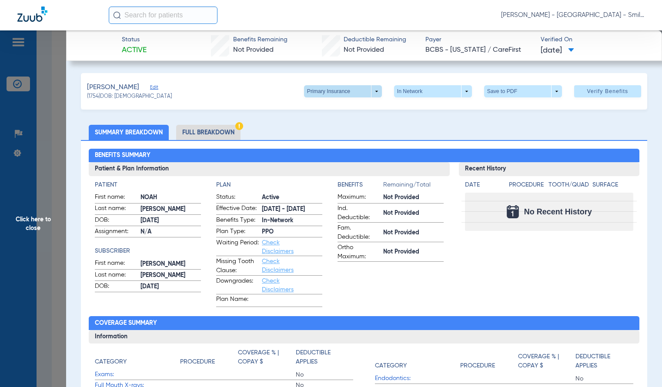
click at [324, 89] on span at bounding box center [343, 91] width 78 height 12
click at [339, 127] on span "Secondary Insurance" at bounding box center [333, 126] width 57 height 6
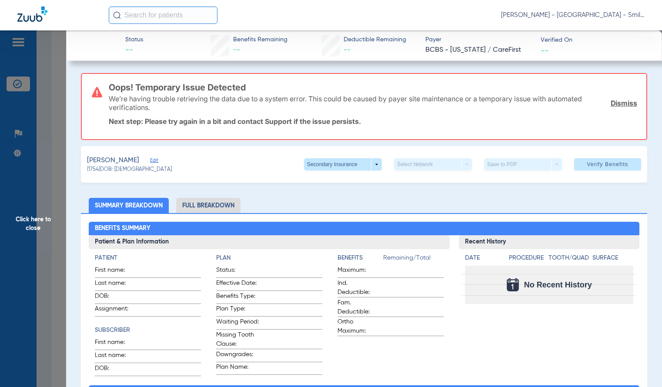
drag, startPoint x: 38, startPoint y: 144, endPoint x: 48, endPoint y: 146, distance: 10.3
click at [38, 144] on span "Click here to close" at bounding box center [33, 223] width 66 height 387
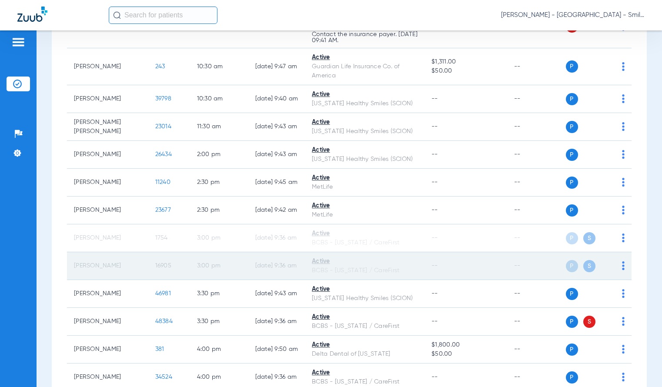
click at [155, 269] on span "16905" at bounding box center [163, 266] width 16 height 6
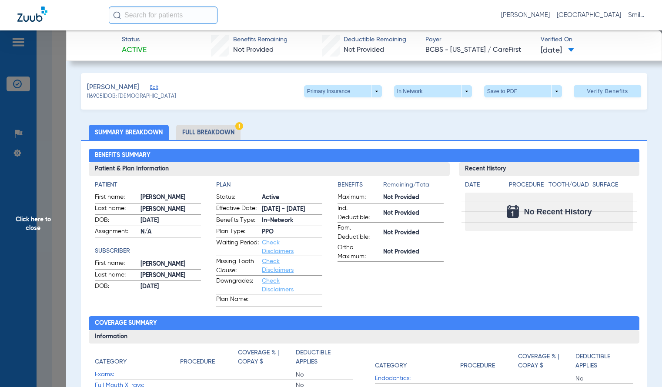
click at [48, 161] on span "Click here to close" at bounding box center [33, 223] width 66 height 387
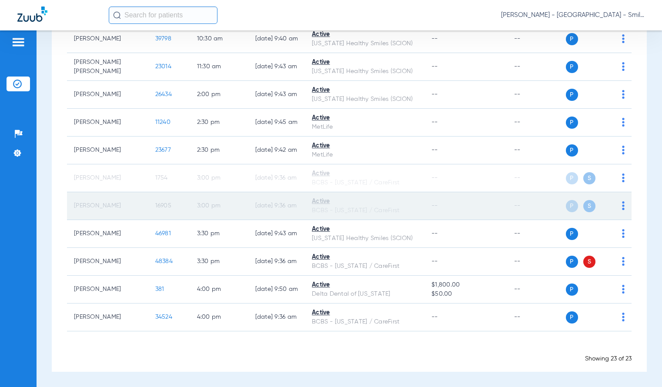
scroll to position [547, 0]
click at [155, 207] on span "16905" at bounding box center [163, 206] width 16 height 6
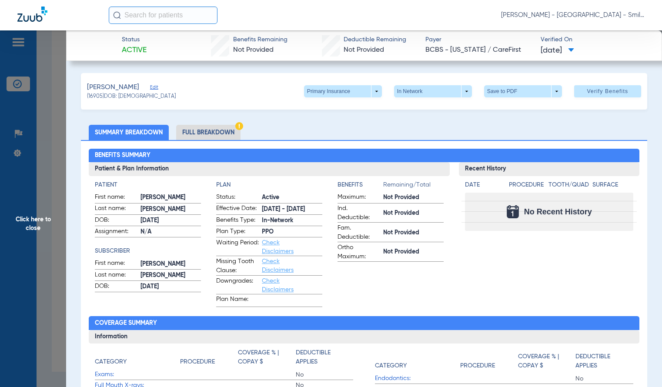
drag, startPoint x: 29, startPoint y: 209, endPoint x: 86, endPoint y: 231, distance: 61.2
click at [29, 209] on span "Click here to close" at bounding box center [33, 223] width 66 height 387
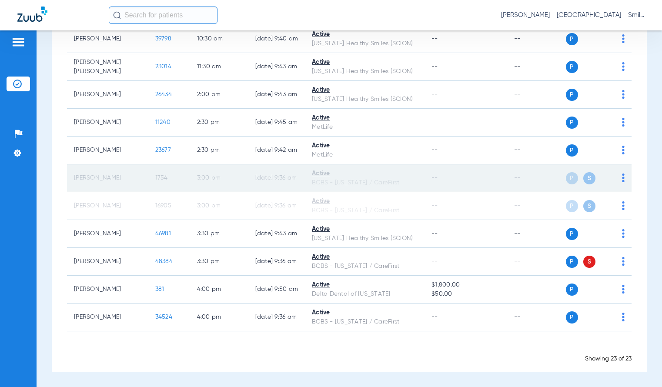
click at [148, 182] on td "1754" at bounding box center [169, 178] width 42 height 28
click at [155, 177] on span "1754" at bounding box center [161, 178] width 13 height 6
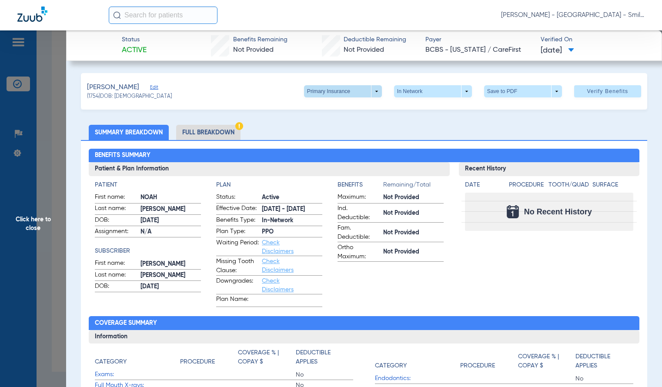
click at [334, 94] on span at bounding box center [342, 91] width 21 height 21
click at [335, 126] on span "Secondary Insurance" at bounding box center [333, 126] width 57 height 6
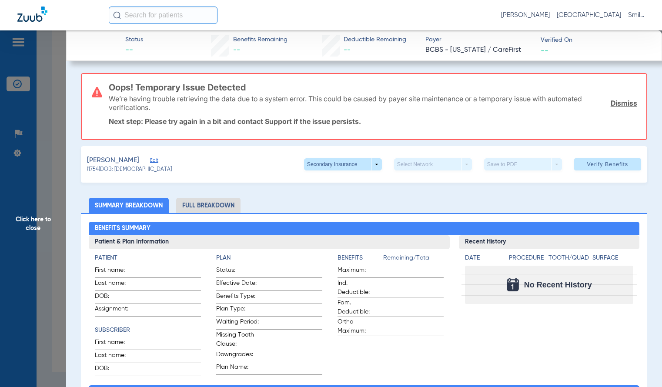
click at [30, 113] on span "Click here to close" at bounding box center [33, 223] width 66 height 387
